Goal: Task Accomplishment & Management: Manage account settings

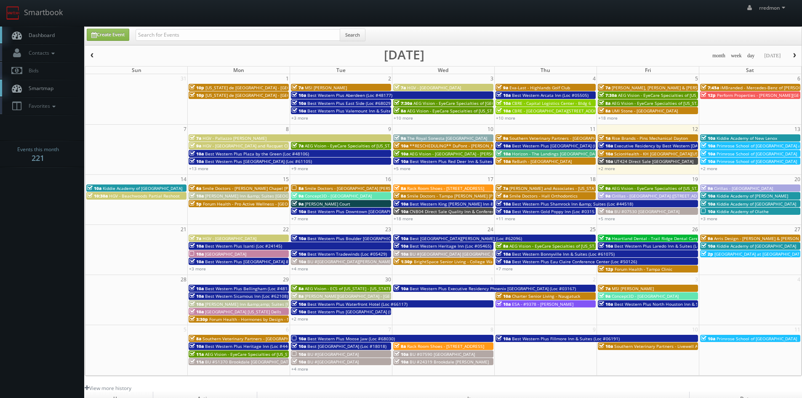
scroll to position [25, 0]
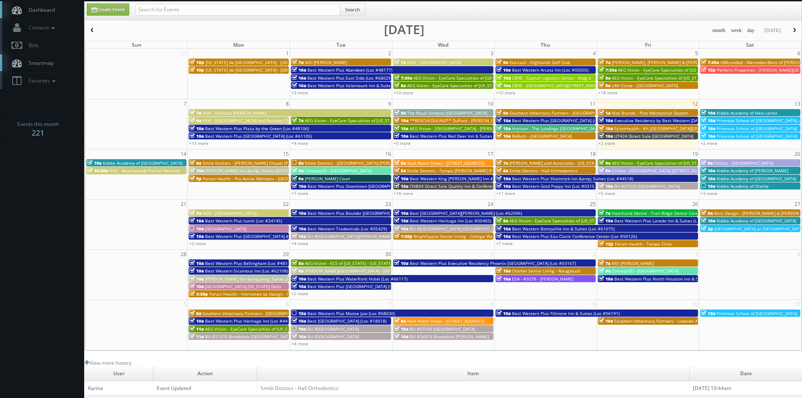
click at [626, 120] on span "Executive Residency by Best Western [DATE] (Loc #44764)" at bounding box center [672, 120] width 117 height 6
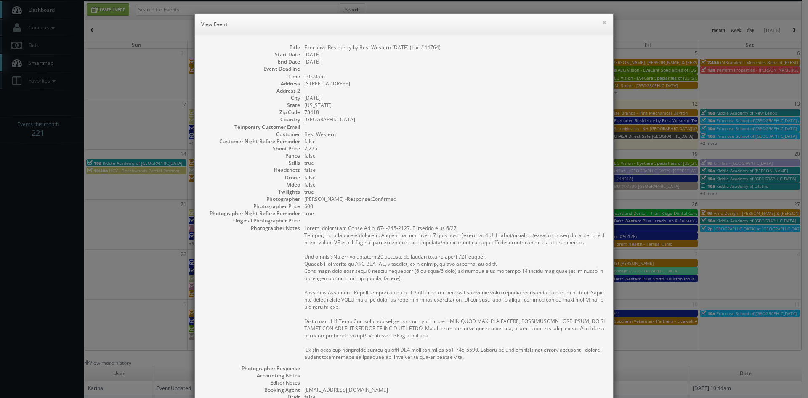
click at [598, 21] on h6 "View Event" at bounding box center [404, 24] width 406 height 8
click at [630, 135] on div "× View Event Title Executive Residency by Best Western Corpus Christi (Loc #447…" at bounding box center [404, 199] width 808 height 398
click at [602, 23] on button "×" at bounding box center [604, 22] width 5 height 6
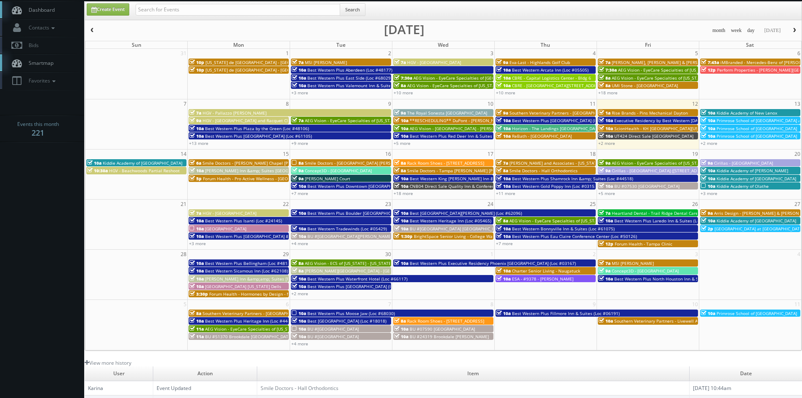
click at [645, 133] on span "UT424 Direct Sale [GEOGRAPHIC_DATA]" at bounding box center [653, 136] width 79 height 6
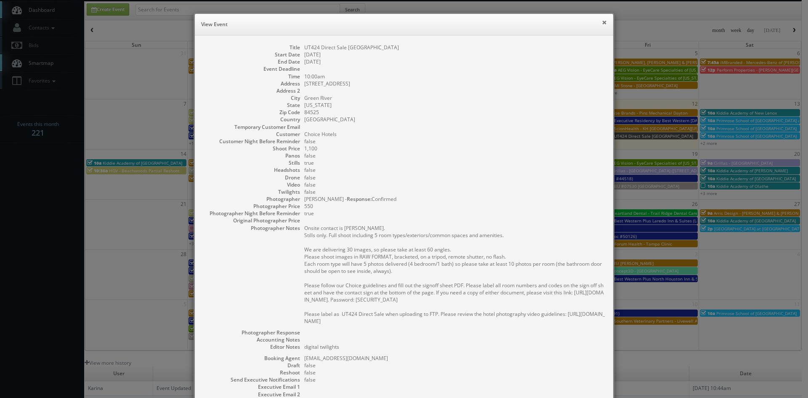
click at [602, 22] on button "×" at bounding box center [604, 22] width 5 height 6
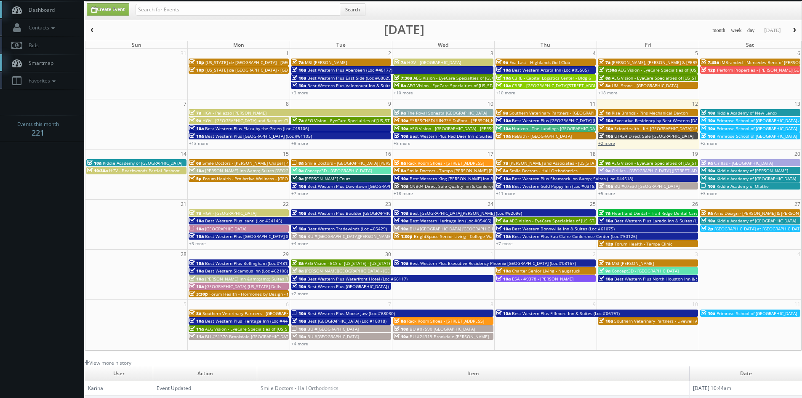
click at [604, 144] on link "+2 more" at bounding box center [606, 143] width 17 height 6
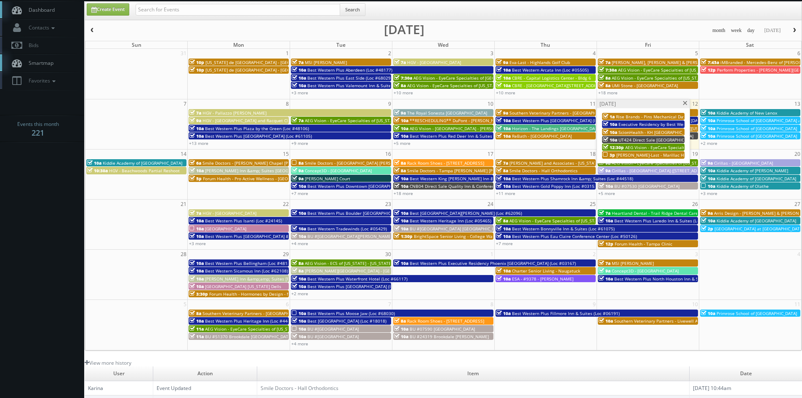
click at [686, 105] on span at bounding box center [684, 103] width 5 height 5
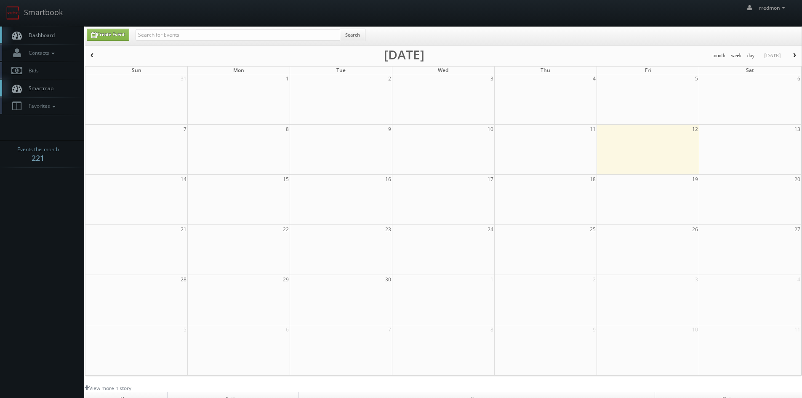
scroll to position [25, 0]
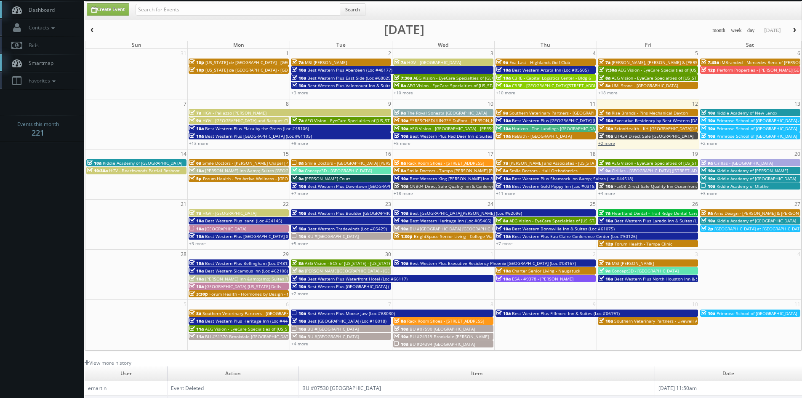
click at [611, 144] on link "+2 more" at bounding box center [606, 143] width 17 height 6
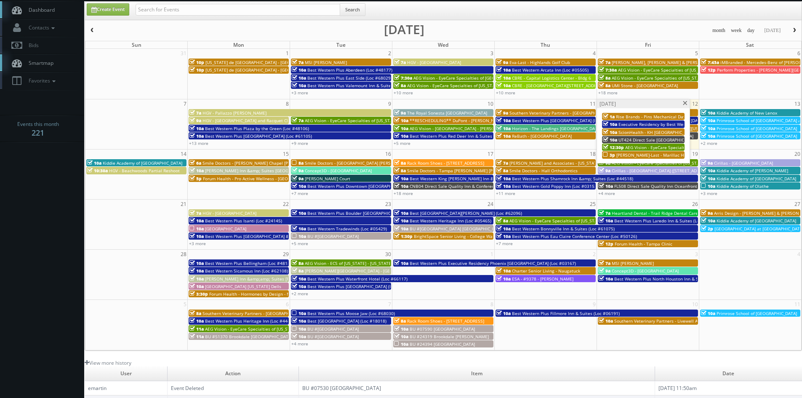
click at [683, 103] on span at bounding box center [684, 103] width 5 height 5
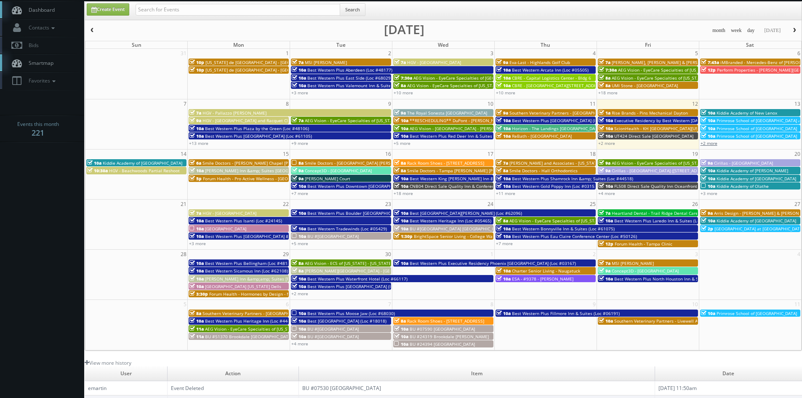
click at [715, 142] on link "+2 more" at bounding box center [708, 143] width 17 height 6
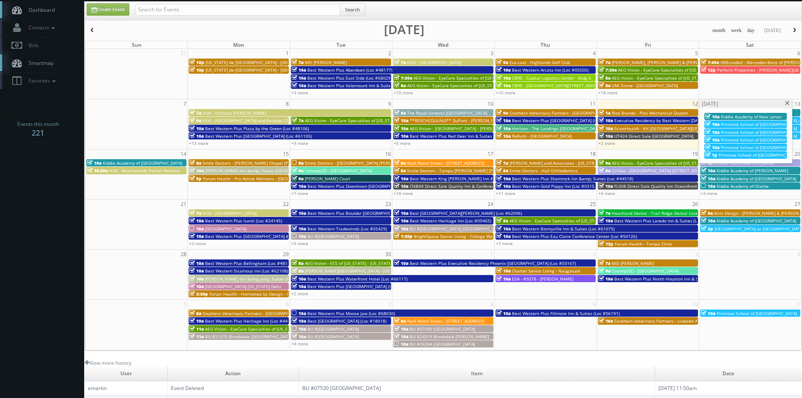
click at [785, 103] on span at bounding box center [787, 103] width 5 height 5
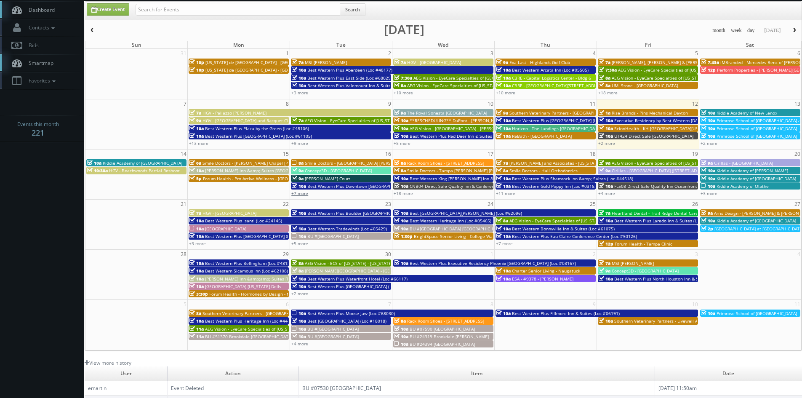
click at [303, 192] on link "+7 more" at bounding box center [299, 193] width 17 height 6
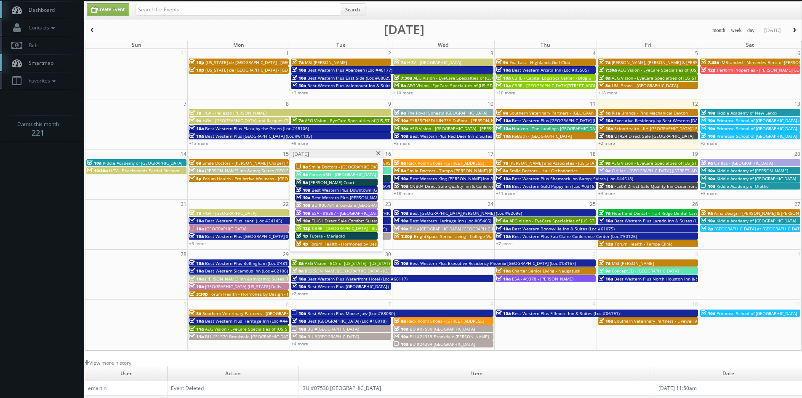
click at [364, 166] on span "Smile Doctors - [GEOGRAPHIC_DATA] [PERSON_NAME] Orthodontics" at bounding box center [377, 167] width 136 height 6
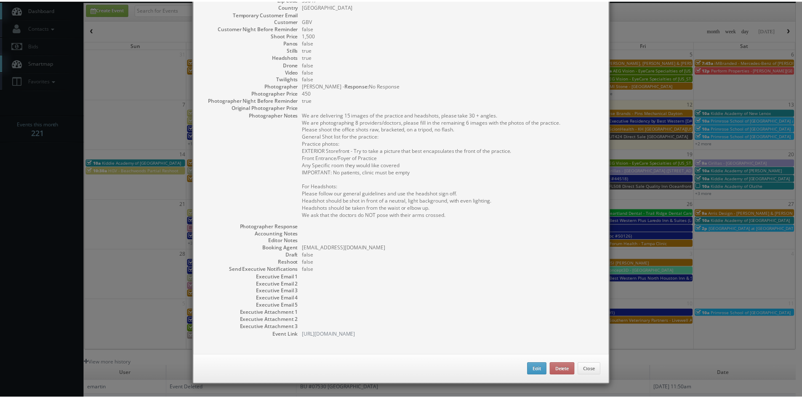
scroll to position [0, 0]
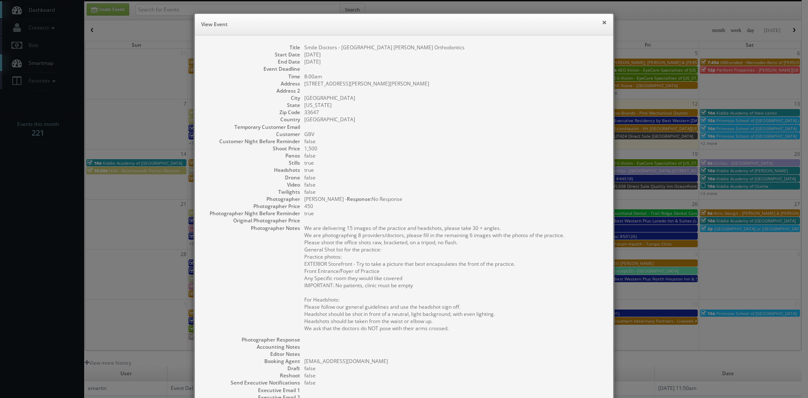
click at [602, 24] on button "×" at bounding box center [604, 22] width 5 height 6
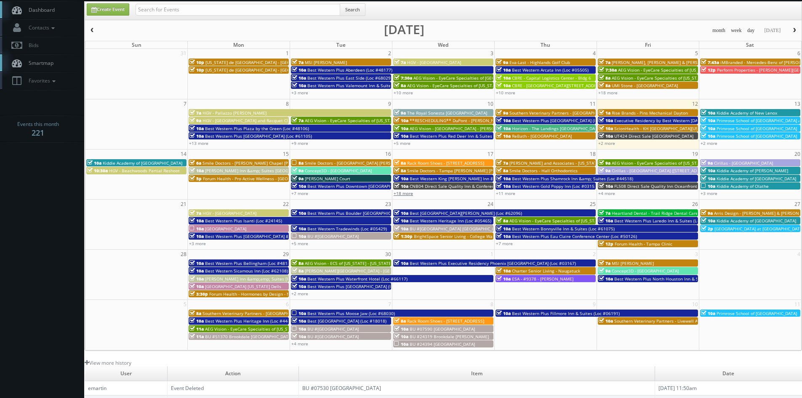
click at [409, 195] on link "+18 more" at bounding box center [403, 193] width 19 height 6
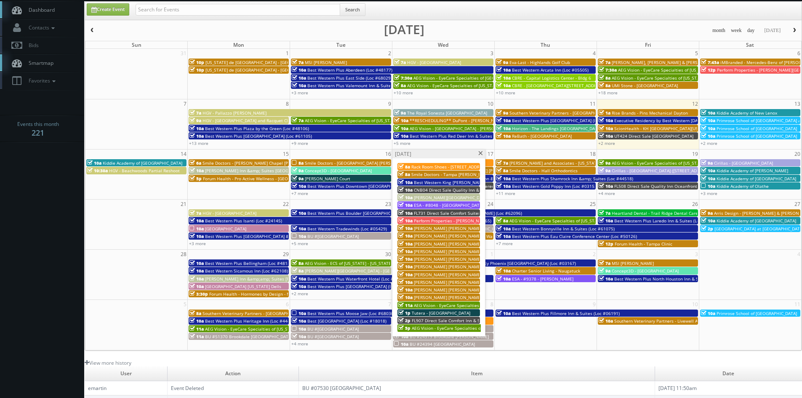
click at [479, 153] on span at bounding box center [480, 153] width 5 height 5
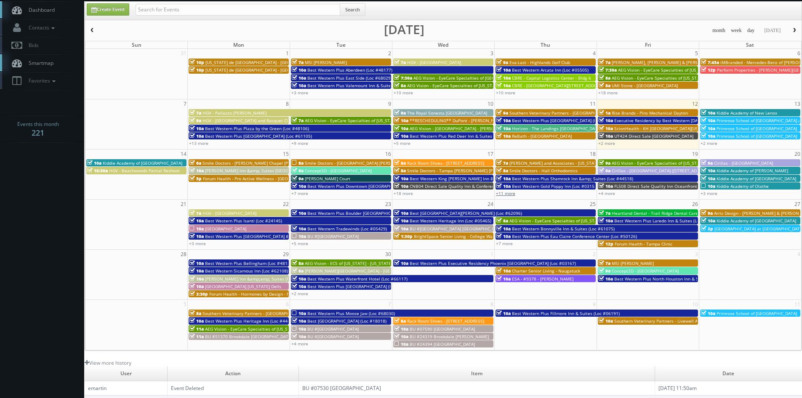
click at [508, 194] on link "+11 more" at bounding box center [505, 193] width 19 height 6
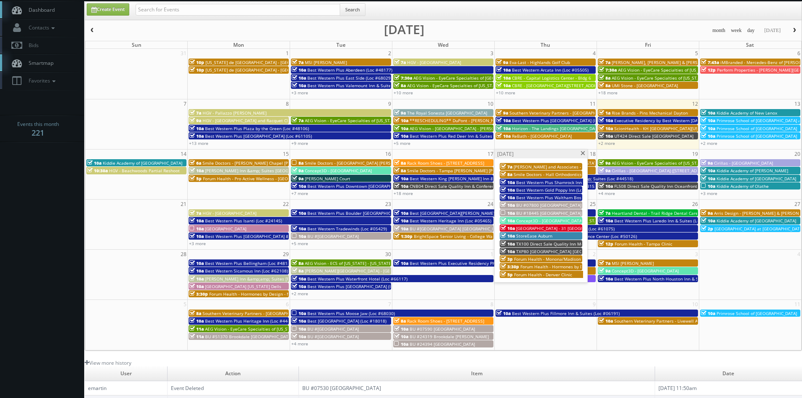
click at [561, 213] on span "BU #18445 [GEOGRAPHIC_DATA]" at bounding box center [548, 213] width 65 height 6
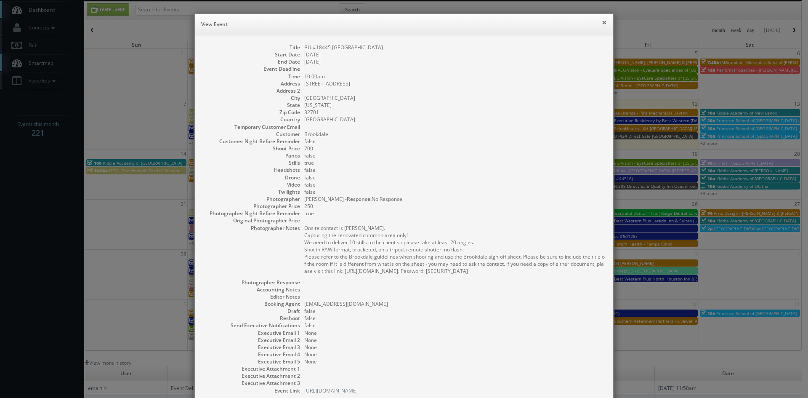
click at [602, 22] on button "×" at bounding box center [604, 22] width 5 height 6
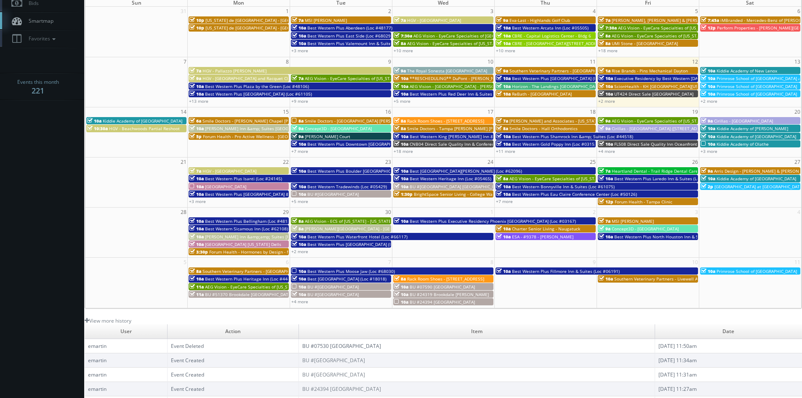
scroll to position [25, 0]
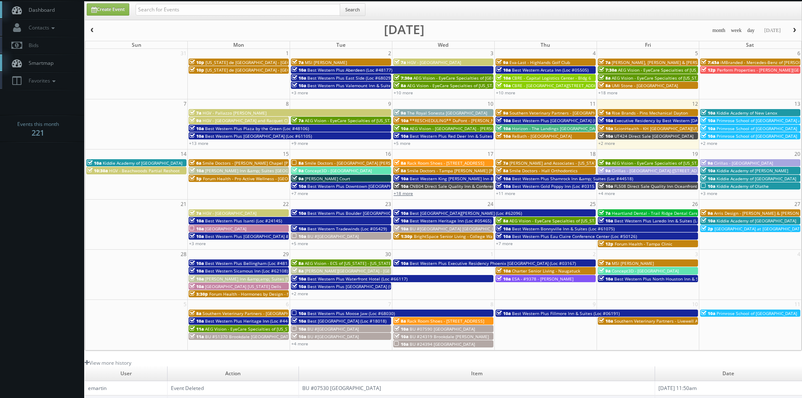
click at [409, 194] on link "+18 more" at bounding box center [403, 193] width 19 height 6
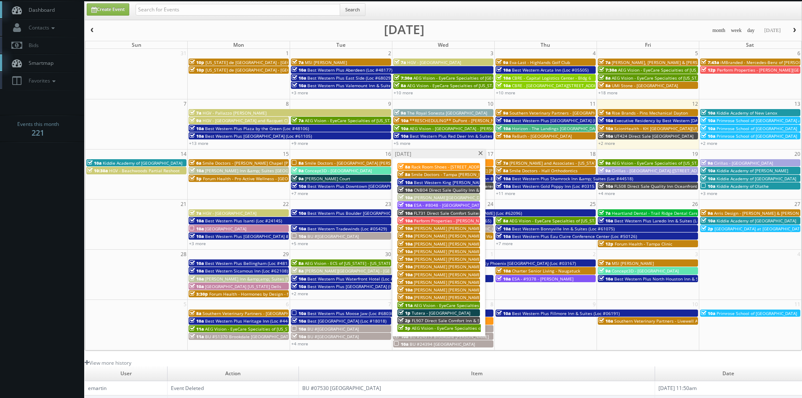
click at [481, 154] on span at bounding box center [480, 153] width 5 height 5
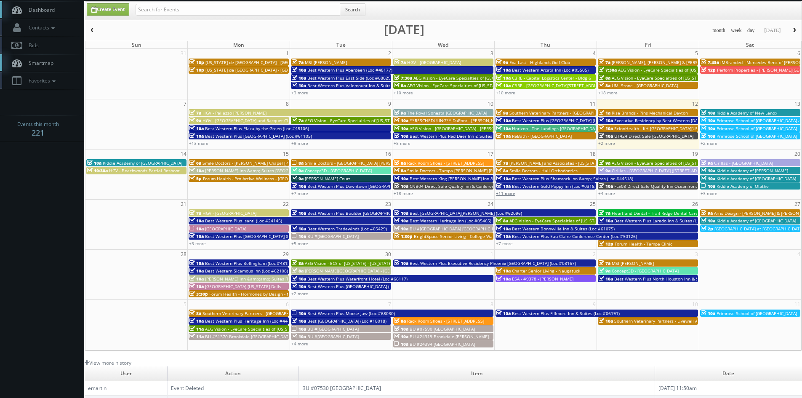
click at [505, 193] on link "+11 more" at bounding box center [505, 193] width 19 height 6
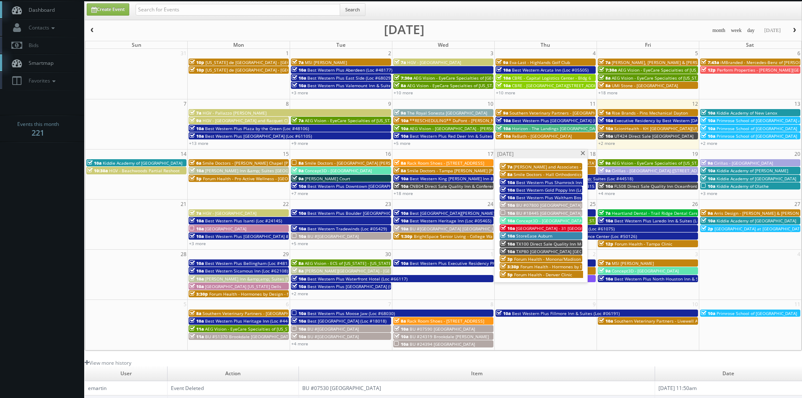
click at [585, 154] on span at bounding box center [582, 153] width 5 height 5
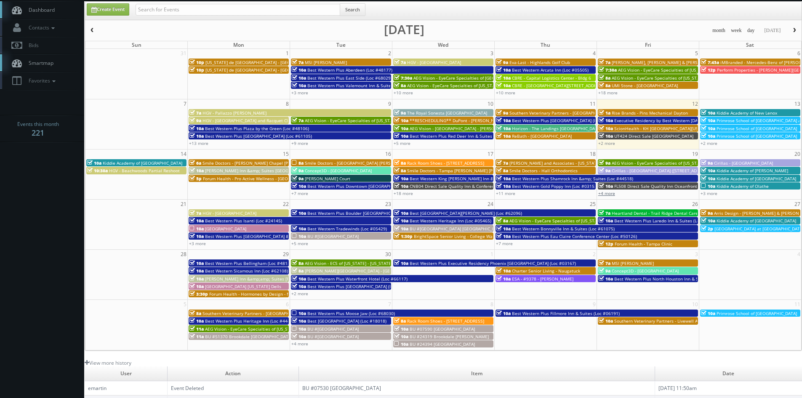
click at [608, 191] on link "+4 more" at bounding box center [606, 193] width 17 height 6
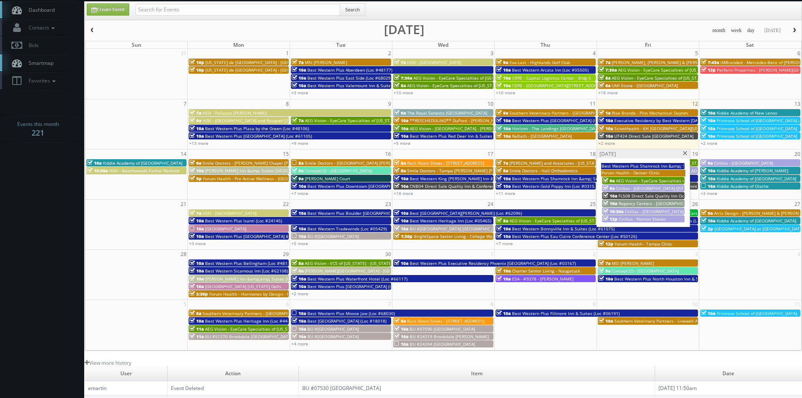
click at [682, 155] on span at bounding box center [684, 153] width 5 height 5
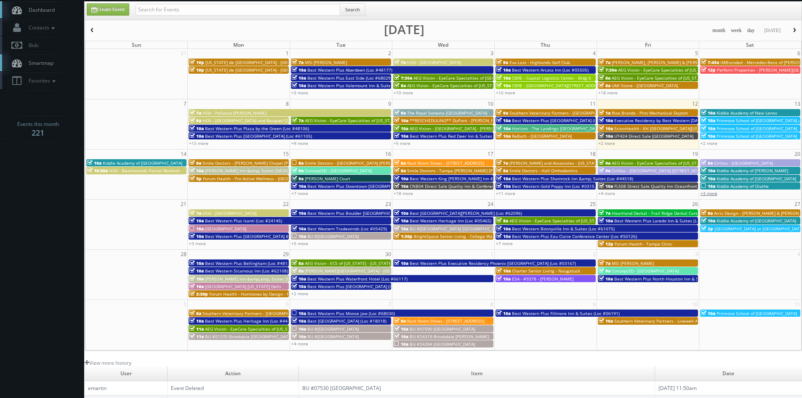
click at [711, 192] on link "+3 more" at bounding box center [708, 193] width 17 height 6
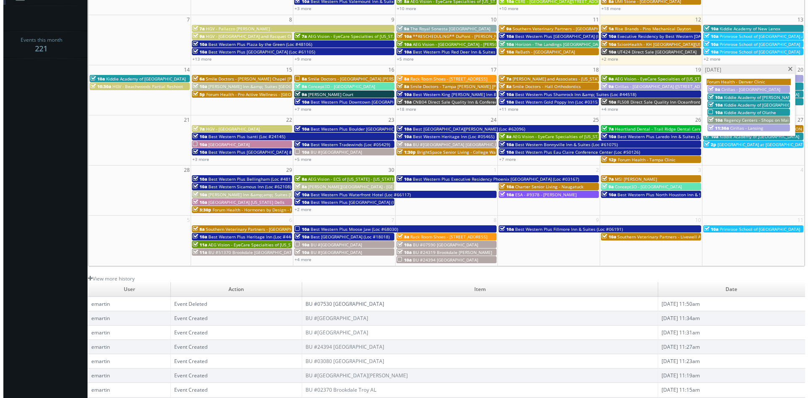
scroll to position [67, 0]
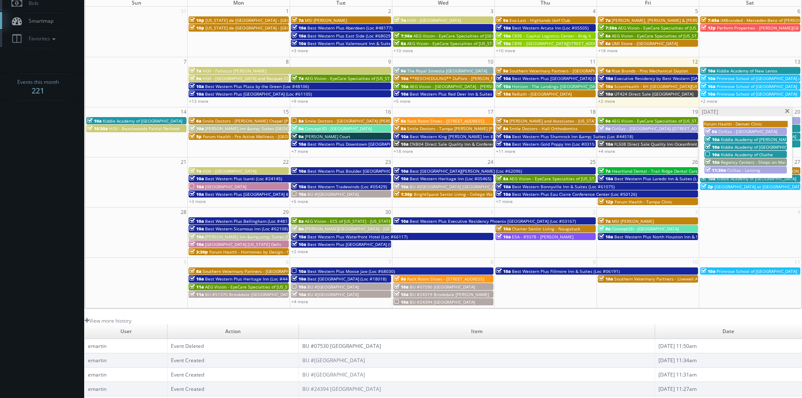
click at [726, 154] on span "Kiddie Academy of Olathe" at bounding box center [747, 155] width 52 height 6
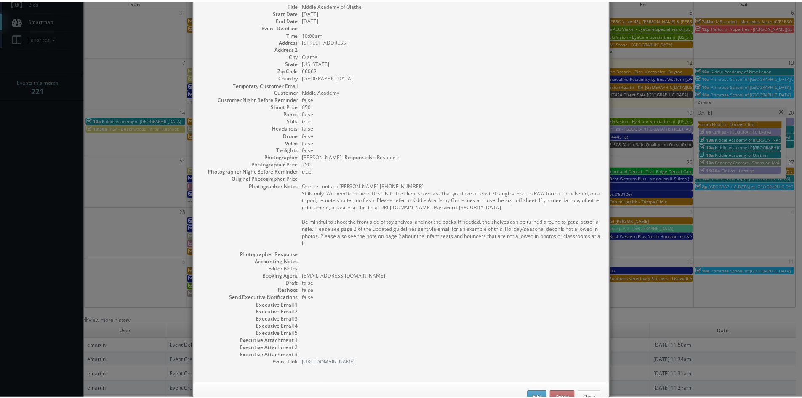
scroll to position [70, 0]
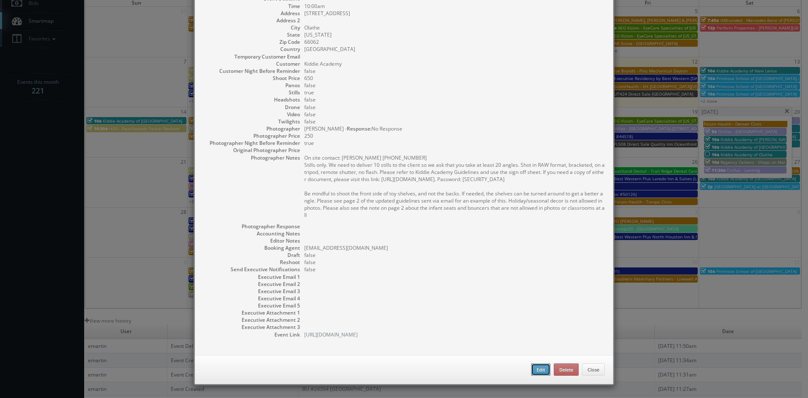
click at [531, 370] on button "Edit" at bounding box center [540, 369] width 19 height 13
type input "Kiddie Academy of Olathe"
type input "1585 S Mahaffie Cir"
type input "Olathe"
type input "66062"
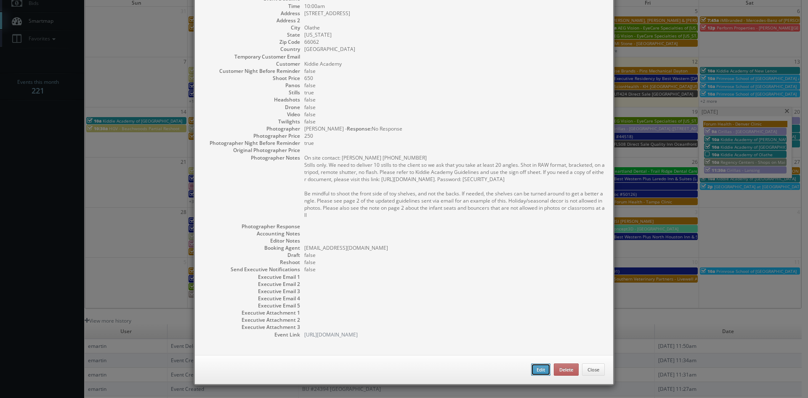
type input "650"
checkbox input "true"
type input "09/20/2025"
type input "10:00am"
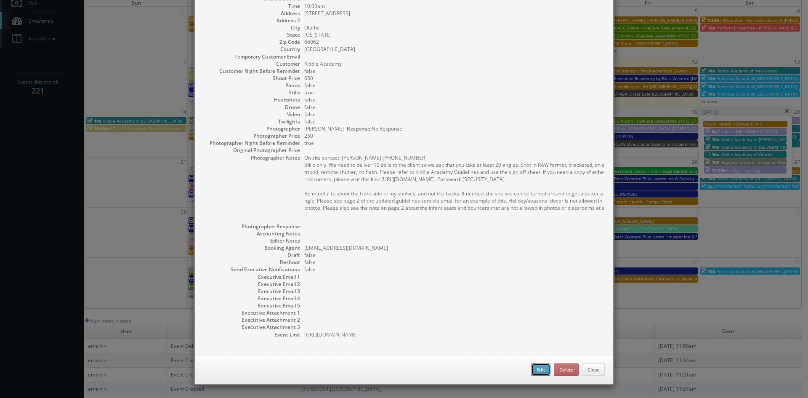
checkbox input "true"
type textarea "On site contact: Mackensey Spicer 913-284-8480 Stills only. We need to deliver …"
select select "[US_STATE]"
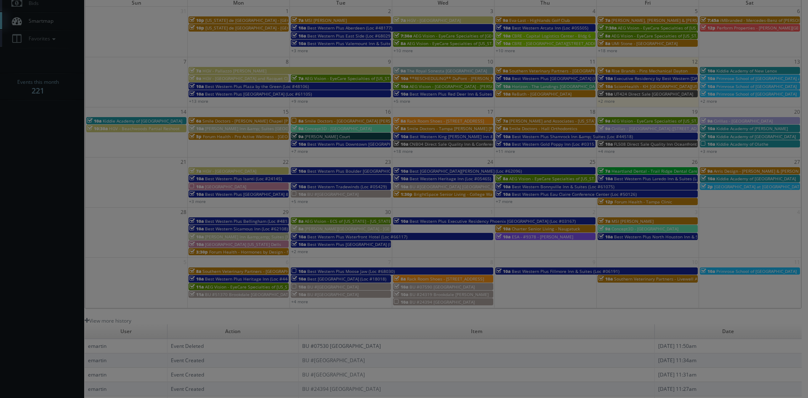
type input "650"
type input "250"
select select "cs3design360+kiddie@gmail.com"
select select "adamcjohnsonphotography@gmail.com"
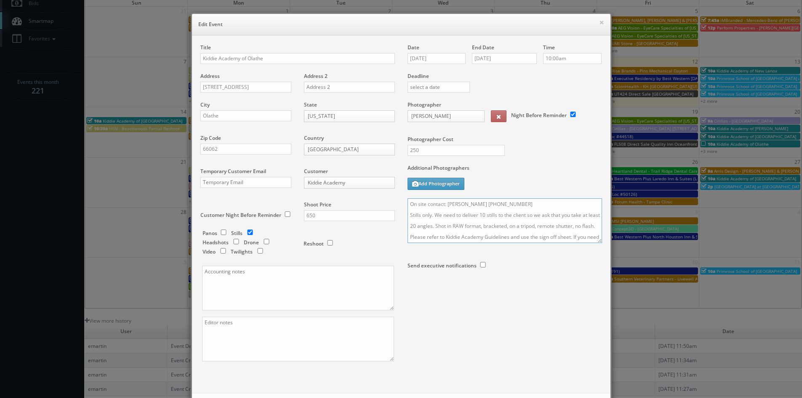
click at [407, 205] on textarea "On site contact: Mackensey Spicer 913-284-8480 Stills only. We need to deliver …" at bounding box center [504, 220] width 194 height 45
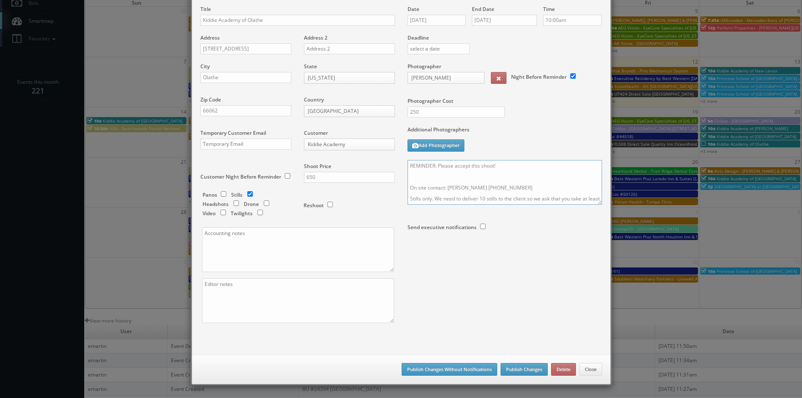
type textarea "REMINDER: Please accept this shoot! On site contact: Mackensey Spicer 913-284-8…"
click at [529, 367] on button "Publish Changes" at bounding box center [523, 369] width 47 height 13
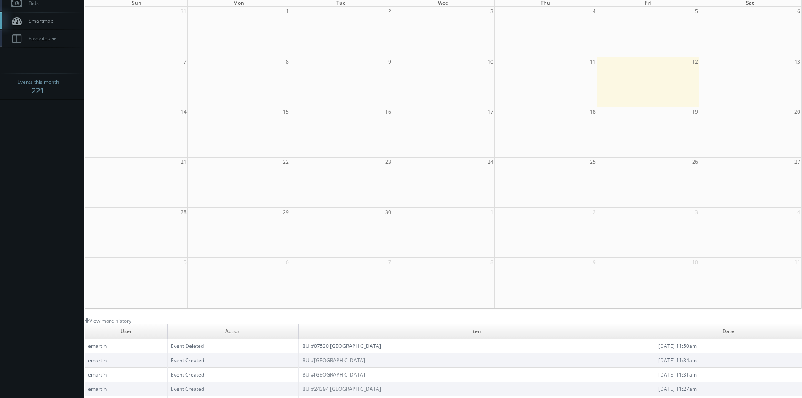
scroll to position [0, 0]
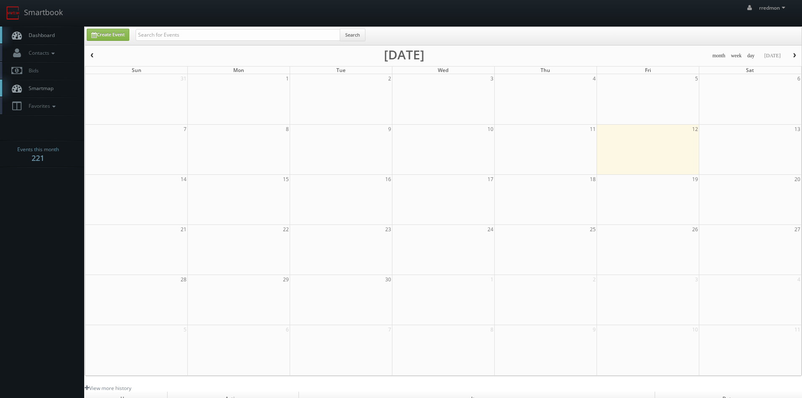
click at [37, 35] on span "Dashboard" at bounding box center [39, 35] width 30 height 7
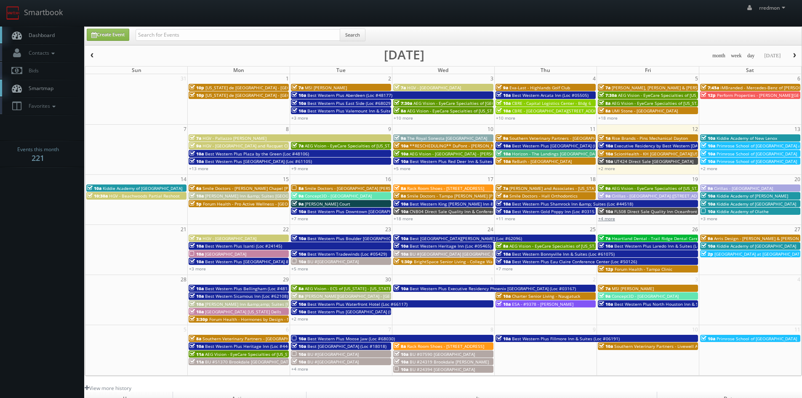
click at [605, 216] on link "+4 more" at bounding box center [606, 218] width 17 height 6
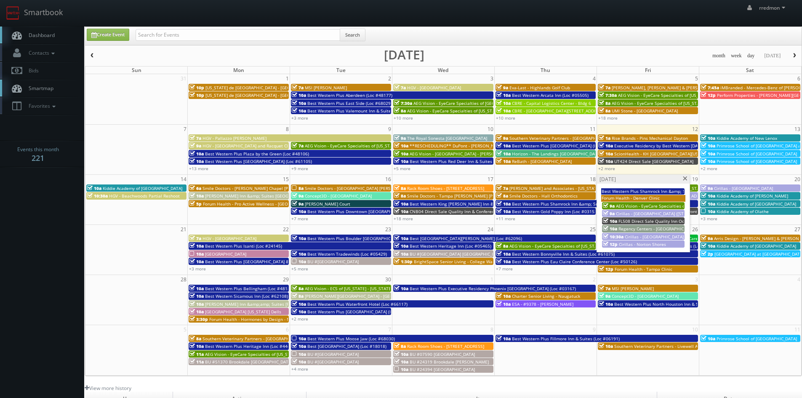
click at [684, 178] on span at bounding box center [684, 178] width 5 height 5
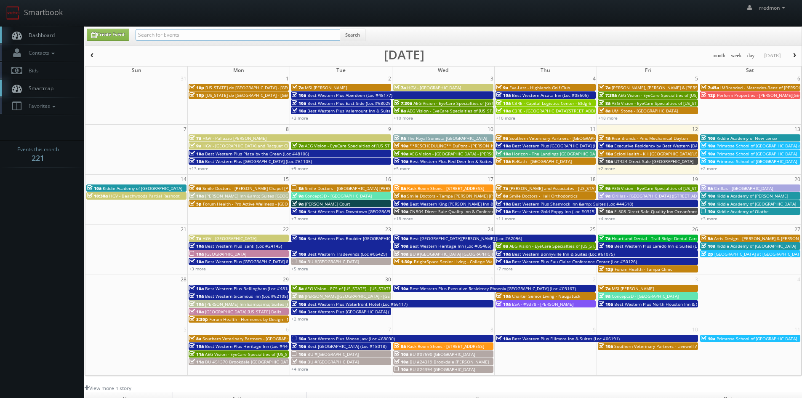
paste input "[PERSON_NAME]"
type input "[PERSON_NAME]"
click at [362, 35] on button "Search" at bounding box center [353, 35] width 26 height 13
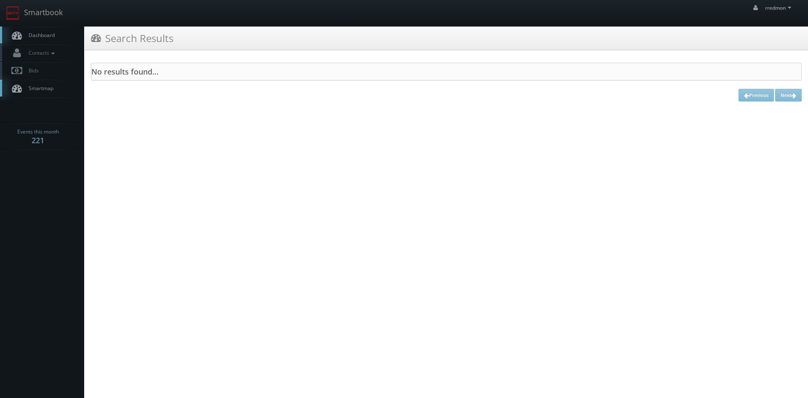
click at [36, 38] on span "Dashboard" at bounding box center [39, 35] width 30 height 7
